Goal: Information Seeking & Learning: Learn about a topic

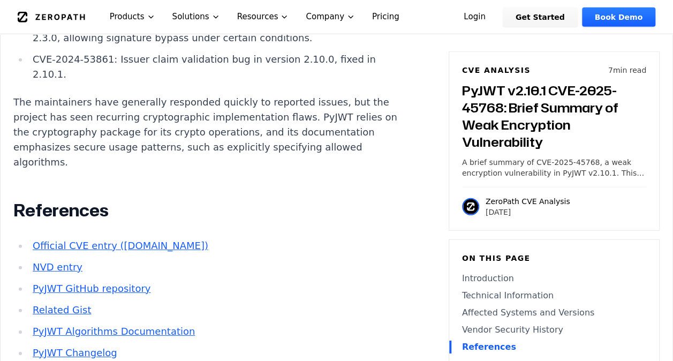
scroll to position [1449, 0]
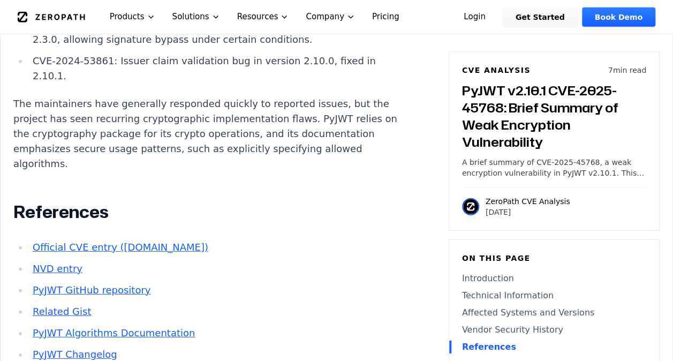
click at [499, 93] on h3 "PyJWT v2.10.1 CVE-2025-45768: Brief Summary of Weak Encryption Vulnerability" at bounding box center [554, 116] width 184 height 69
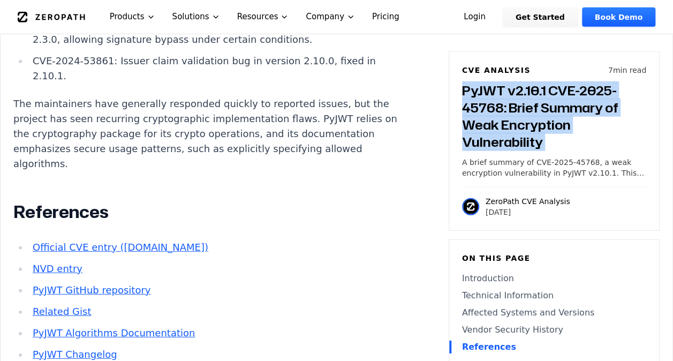
copy h3 "PyJWT v2.10.1 CVE-2025-45768: Brief Summary of Weak Encryption Vulnerability"
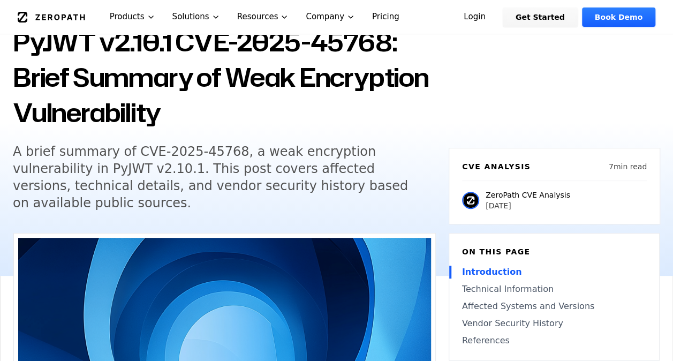
scroll to position [87, 0]
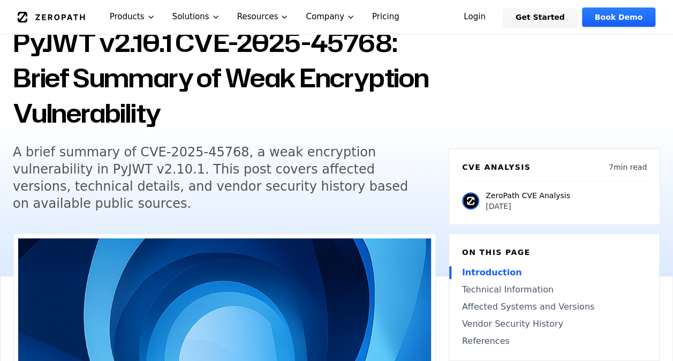
click at [346, 169] on h5 "A brief summary of CVE-2025-45768, a weak encryption vulnerability in PyJWT v2.…" at bounding box center [218, 177] width 411 height 69
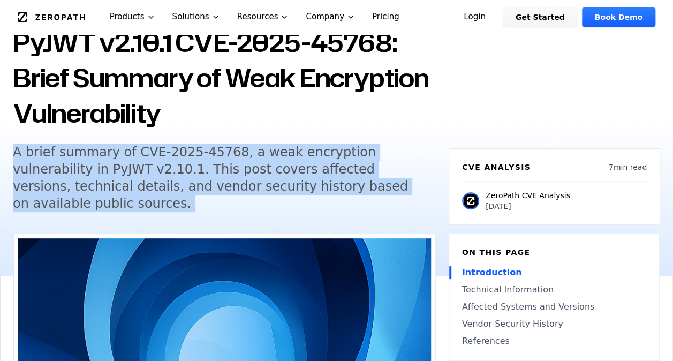
click at [346, 169] on h5 "A brief summary of CVE-2025-45768, a weak encryption vulnerability in PyJWT v2.…" at bounding box center [218, 177] width 411 height 69
copy h5 "A brief summary of CVE-2025-45768, a weak encryption vulnerability in PyJWT v2.…"
